Goal: Find specific page/section: Find specific page/section

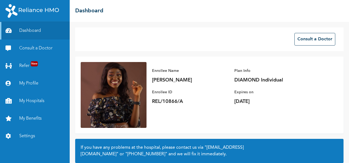
click at [186, 103] on p "REL/10866/A" at bounding box center [190, 101] width 77 height 7
